Goal: Complete application form: Complete application form

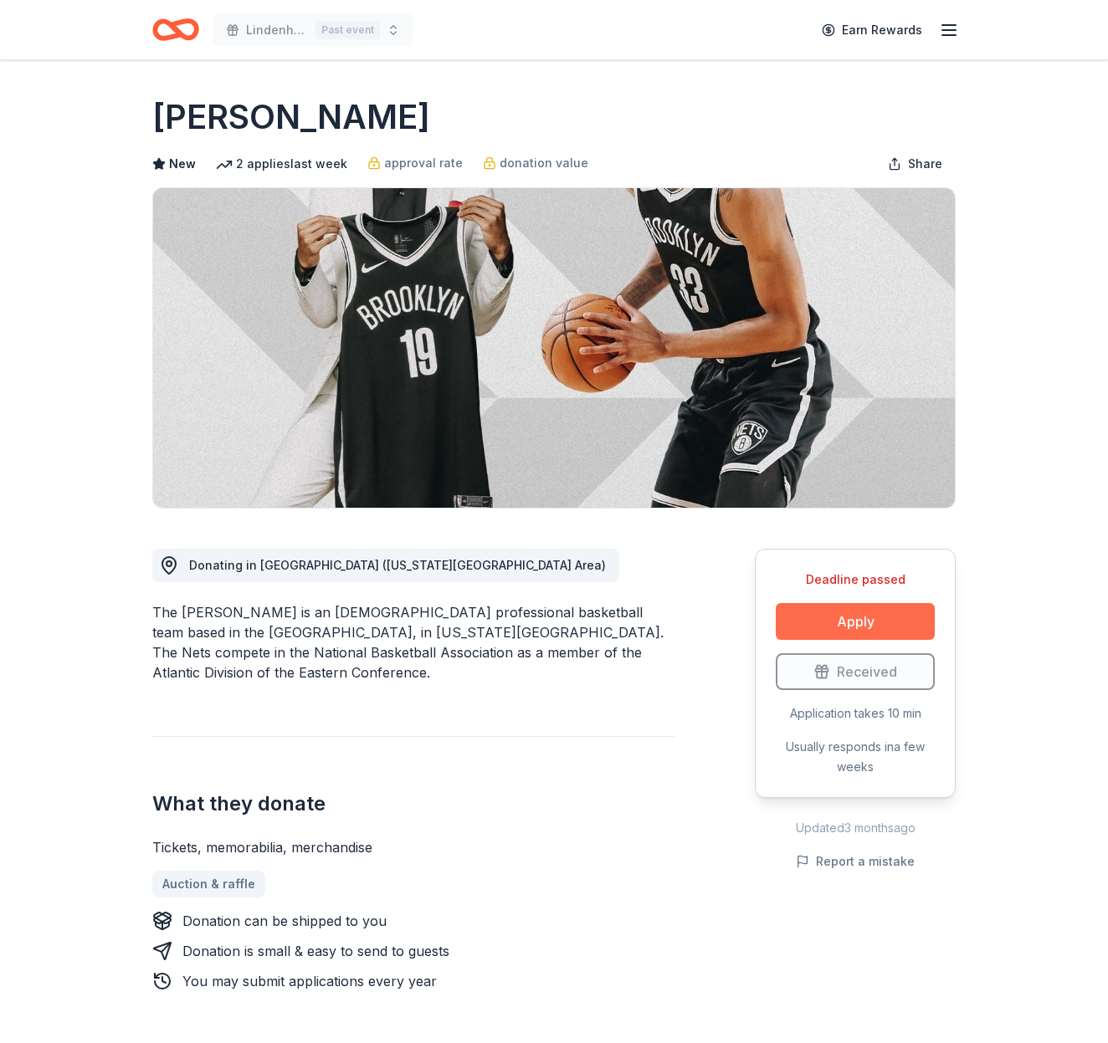
click at [857, 624] on button "Apply" at bounding box center [855, 621] width 159 height 37
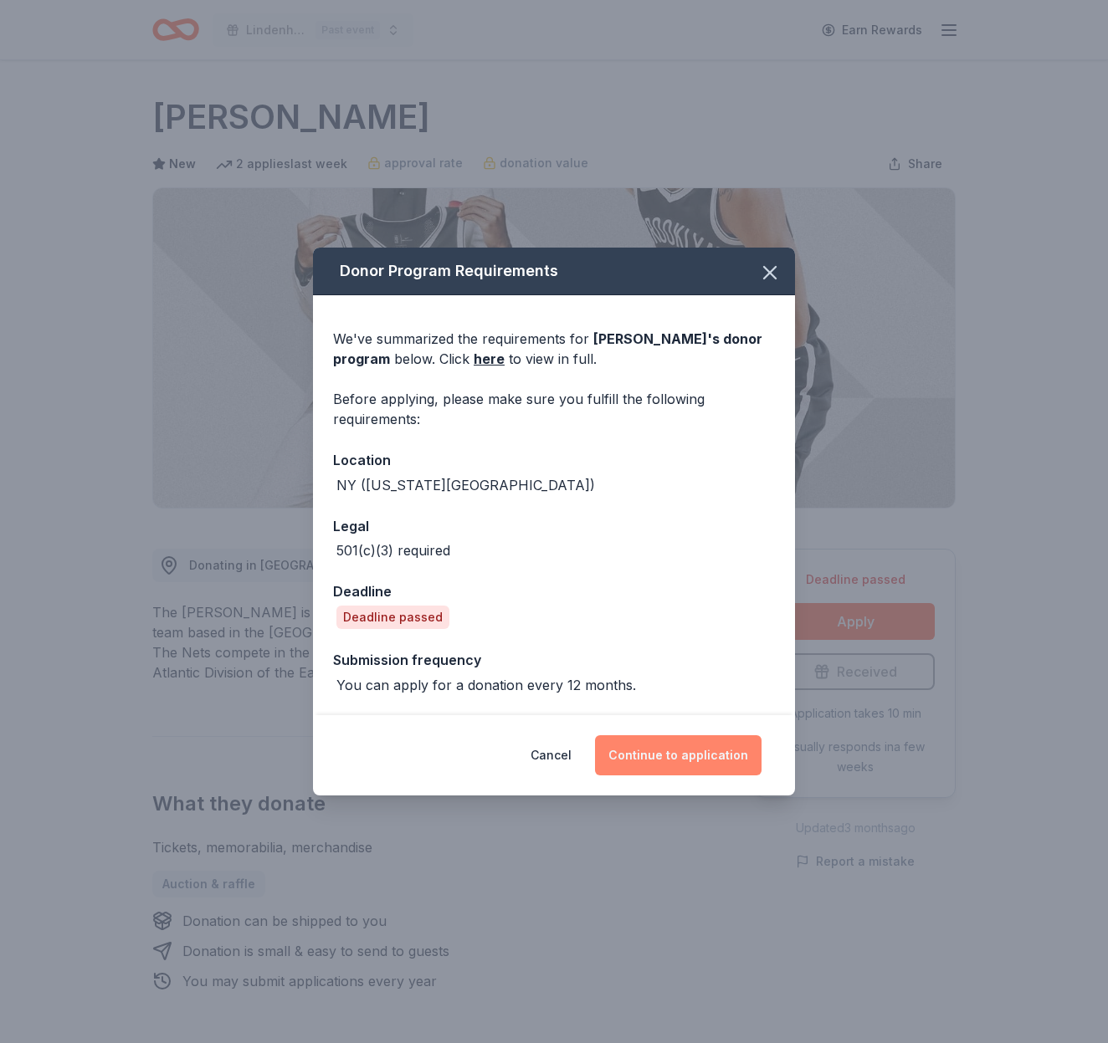
click at [703, 746] on button "Continue to application" at bounding box center [678, 755] width 167 height 40
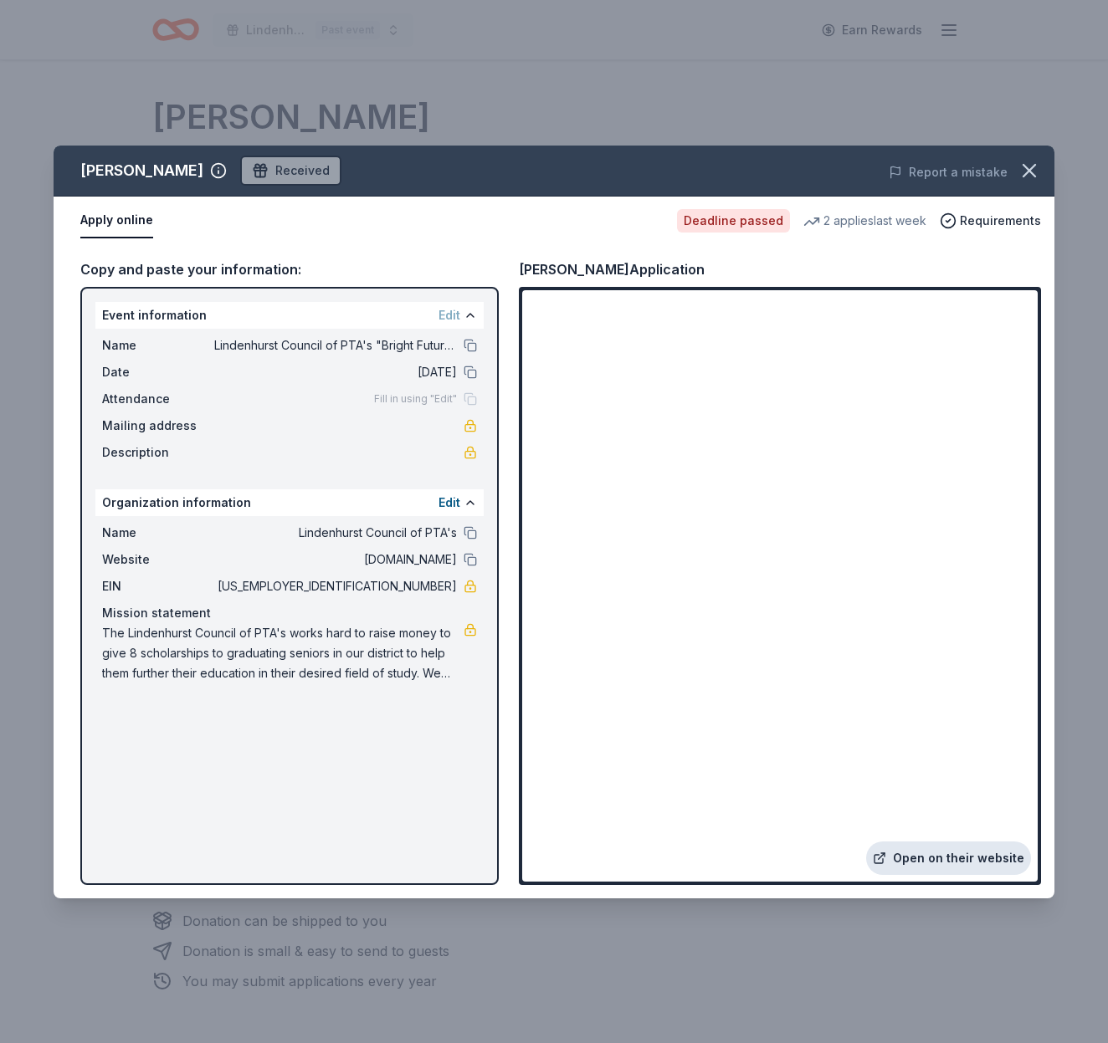
click at [986, 854] on link "Open on their website" at bounding box center [948, 858] width 165 height 33
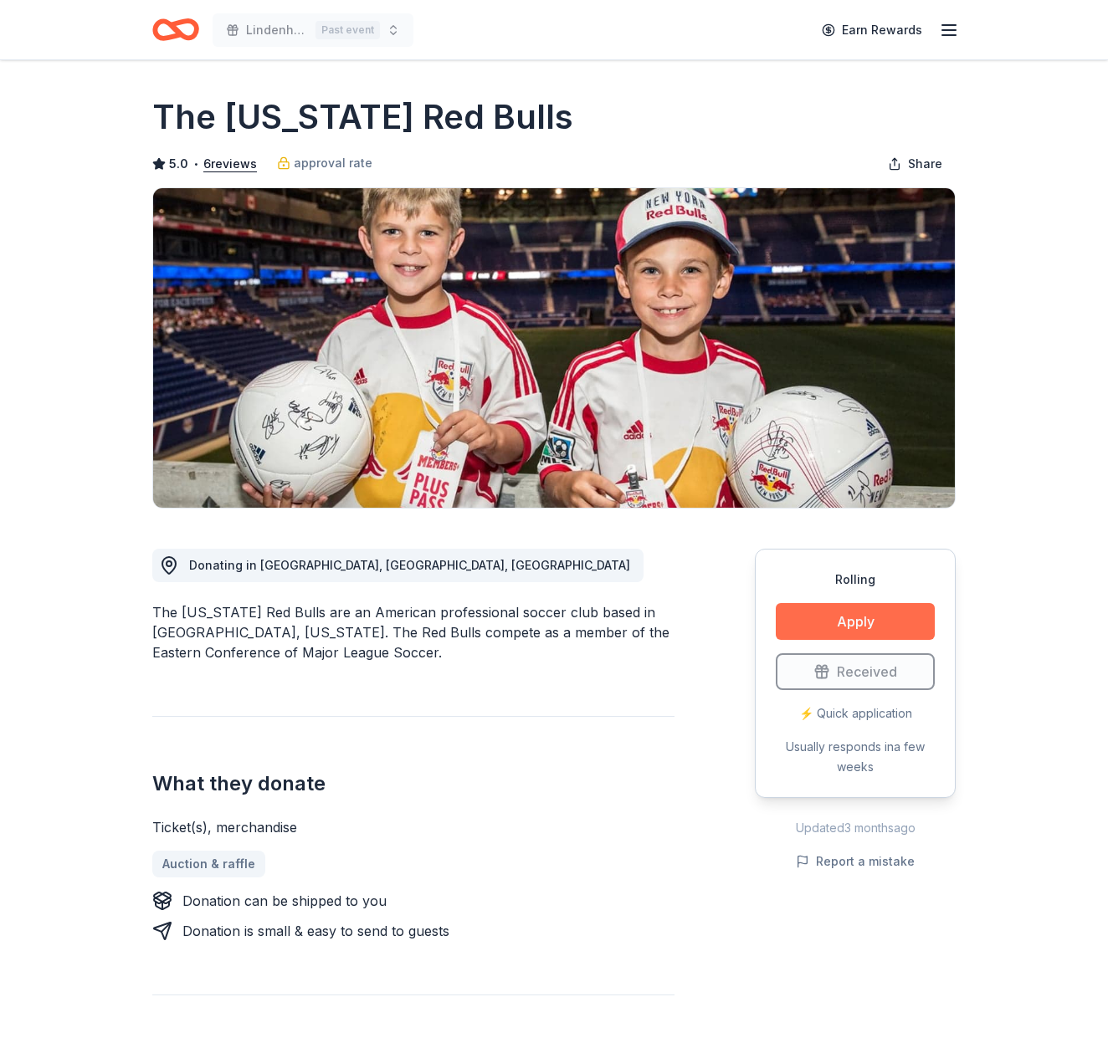
click at [859, 625] on button "Apply" at bounding box center [855, 621] width 159 height 37
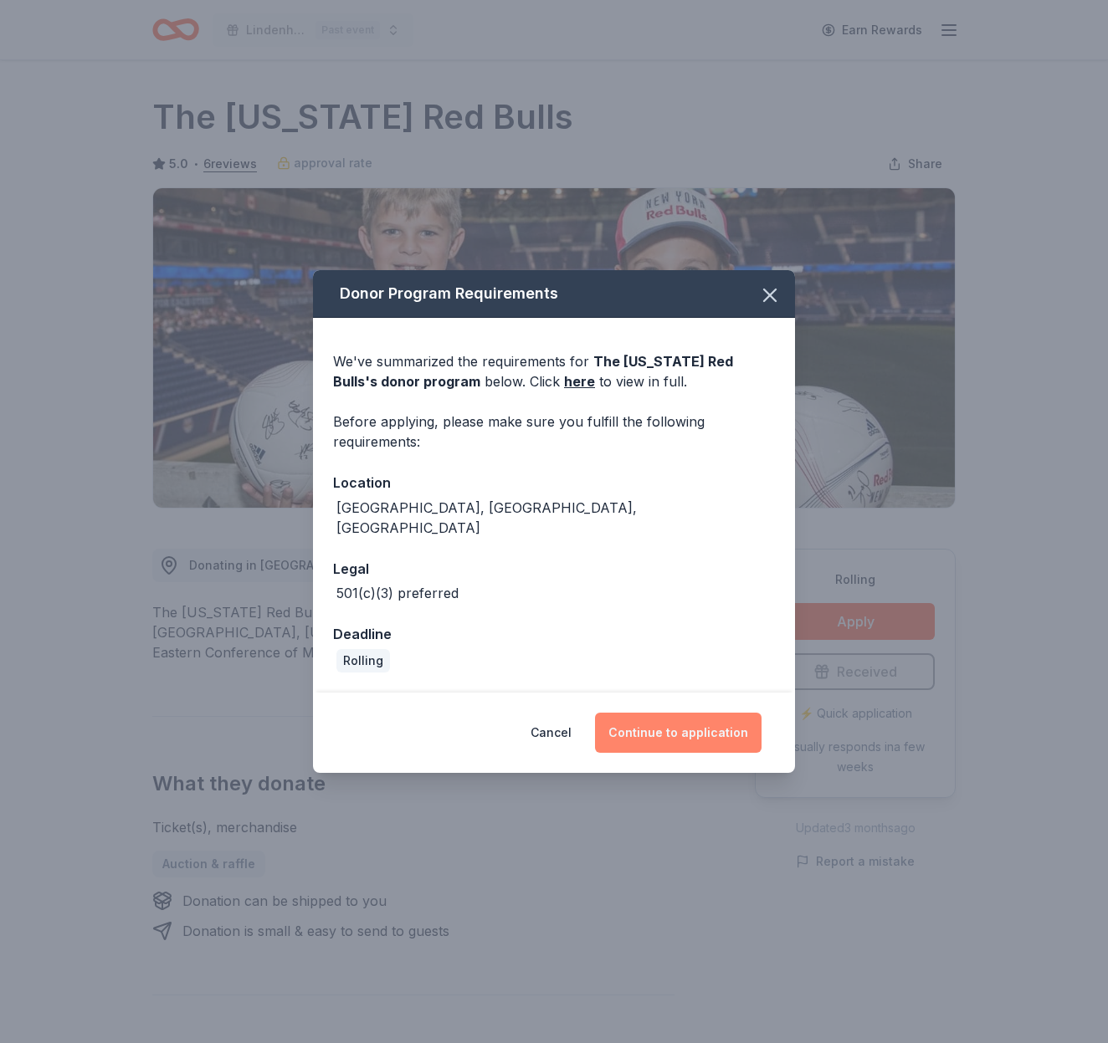
click at [696, 713] on button "Continue to application" at bounding box center [678, 733] width 167 height 40
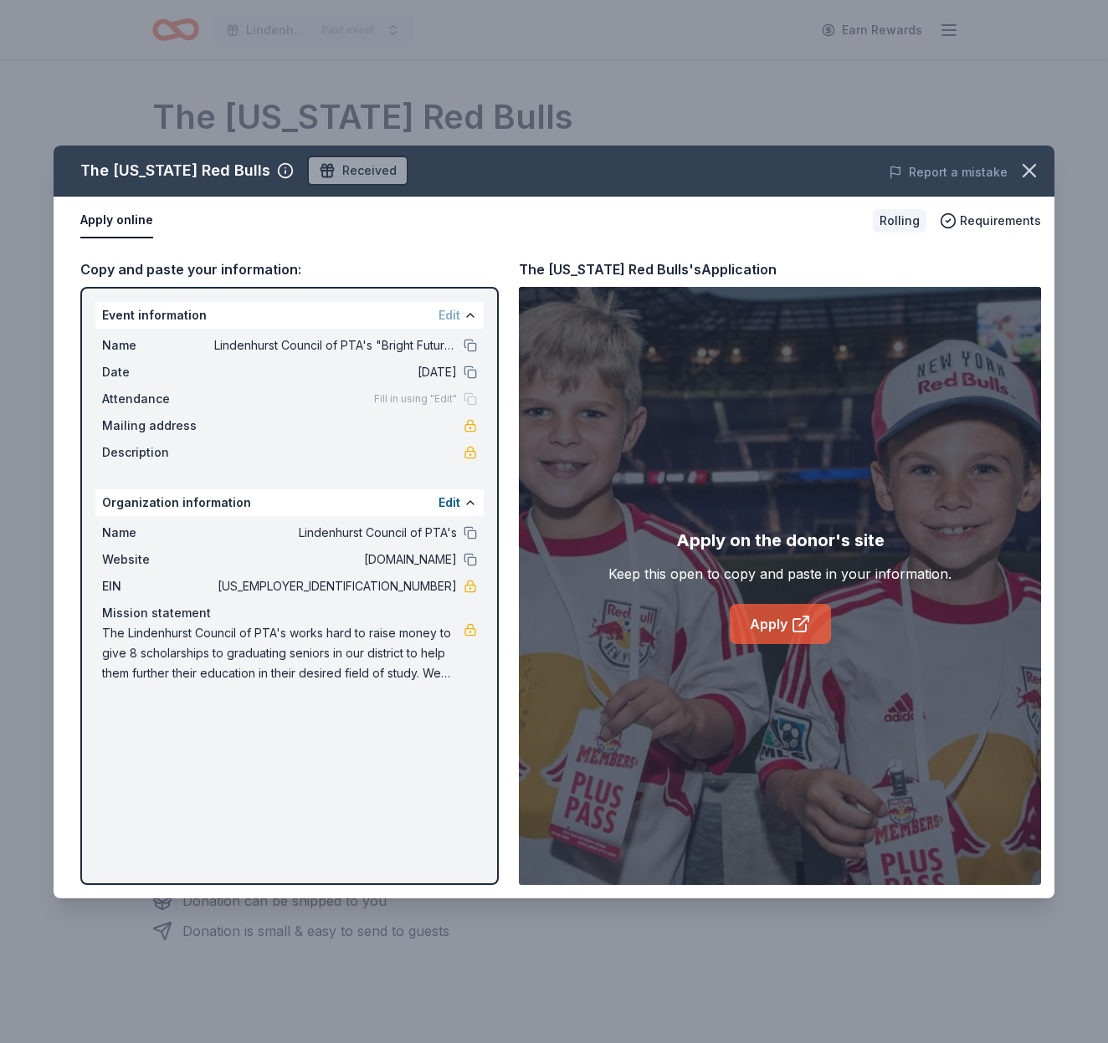
click at [791, 626] on icon at bounding box center [801, 624] width 20 height 20
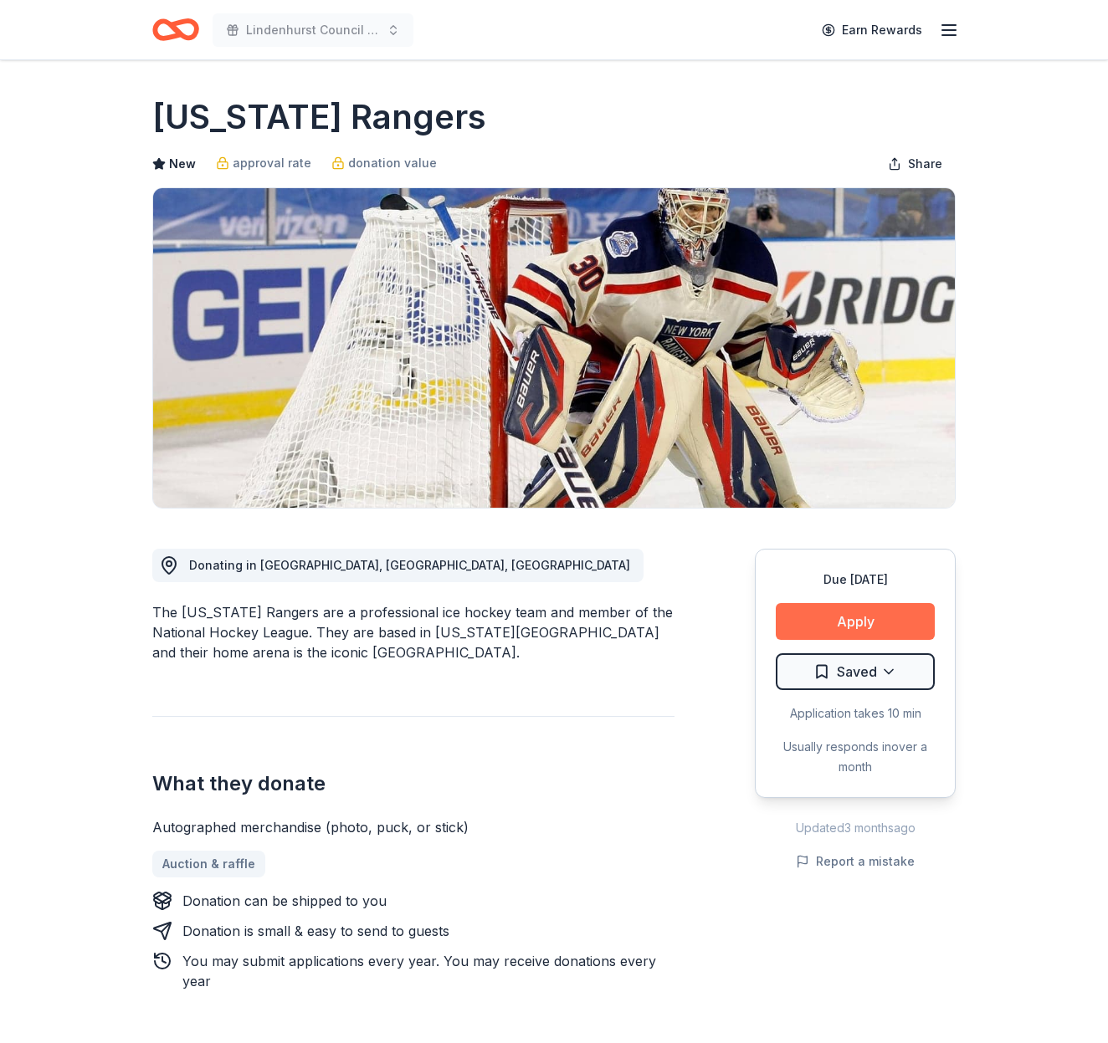
click at [848, 632] on button "Apply" at bounding box center [855, 621] width 159 height 37
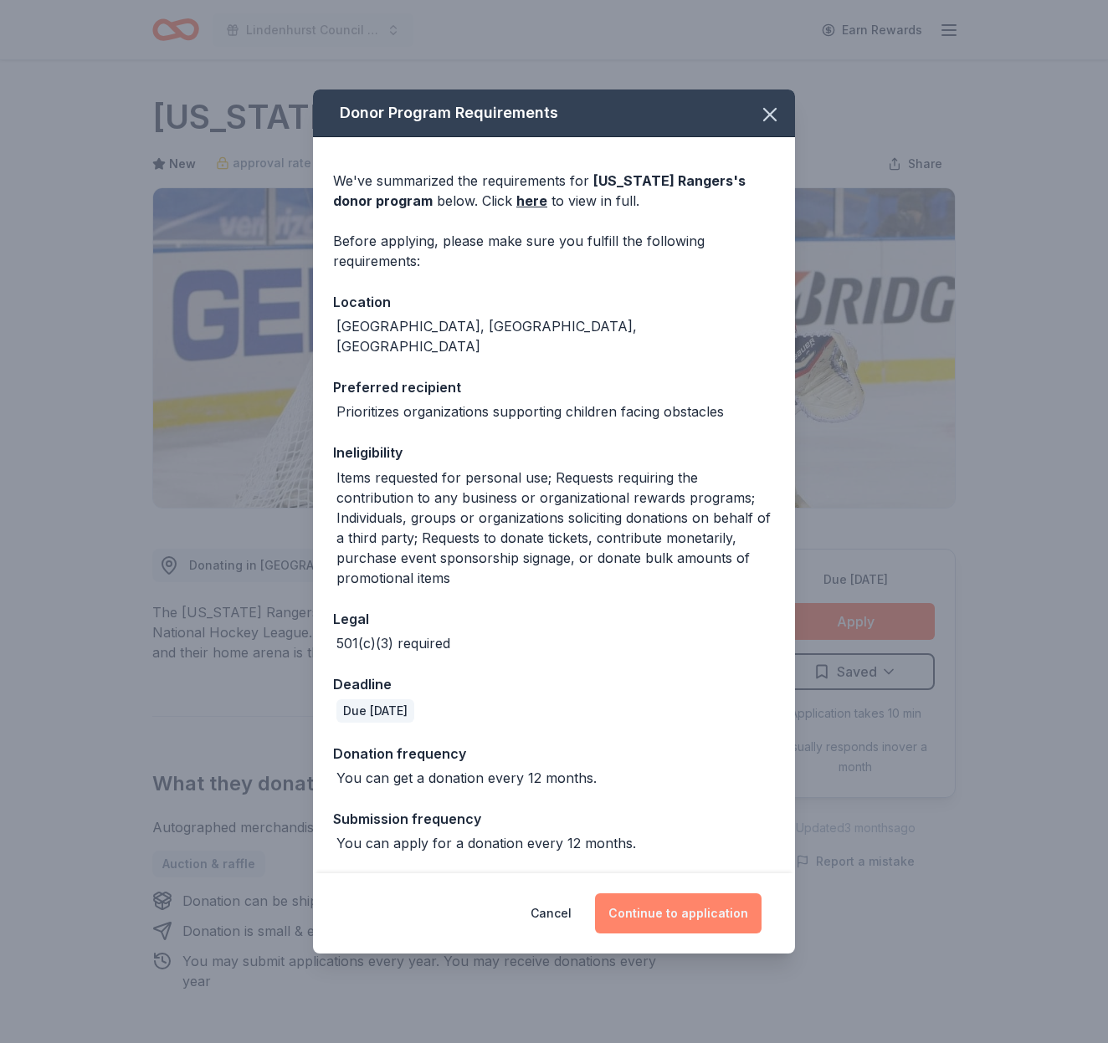
click at [697, 907] on button "Continue to application" at bounding box center [678, 914] width 167 height 40
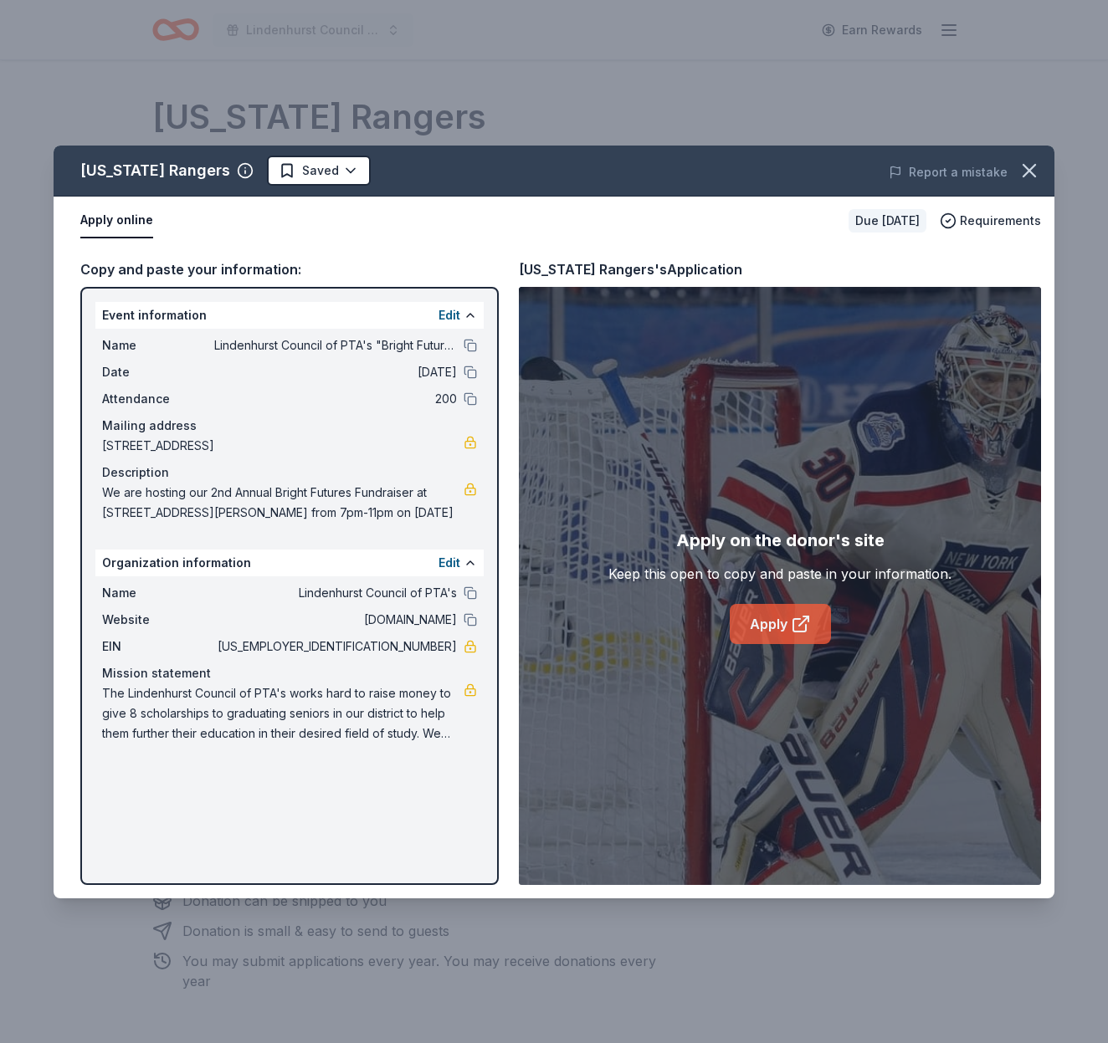
click at [779, 629] on link "Apply" at bounding box center [780, 624] width 101 height 40
